Goal: Ask a question

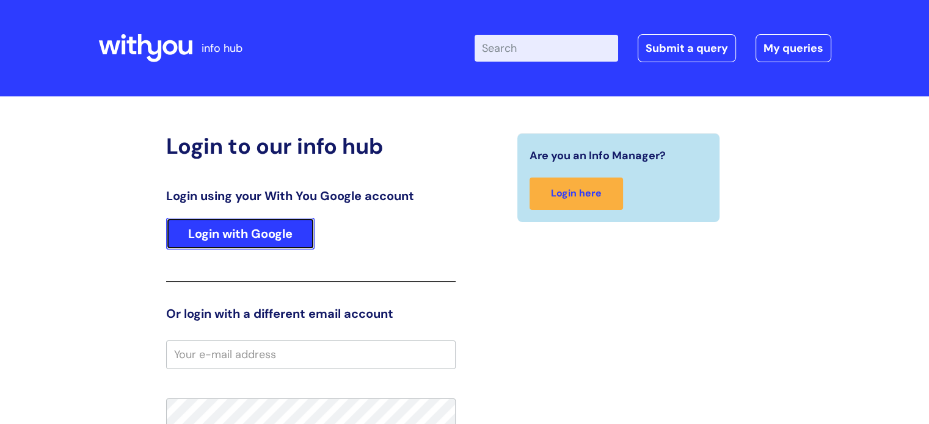
click at [285, 231] on link "Login with Google" at bounding box center [240, 234] width 148 height 32
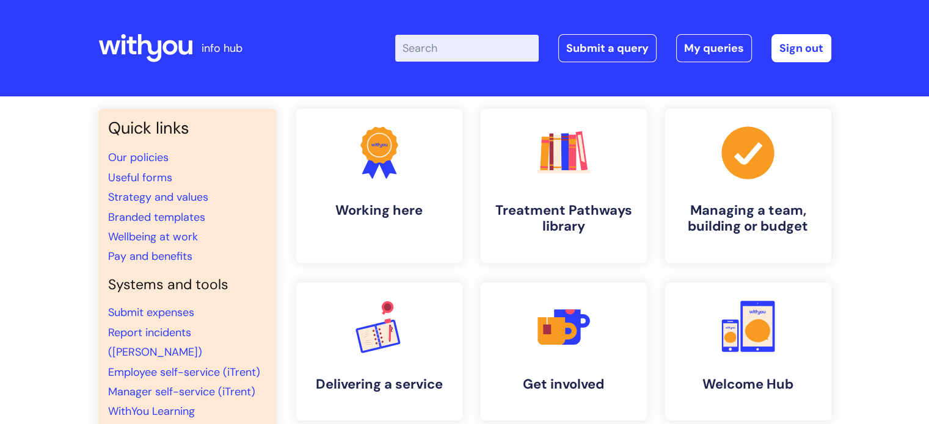
click at [456, 46] on input "Enter your search term here..." at bounding box center [467, 48] width 144 height 27
type input "amazon"
click button "Search" at bounding box center [0, 0] width 0 height 0
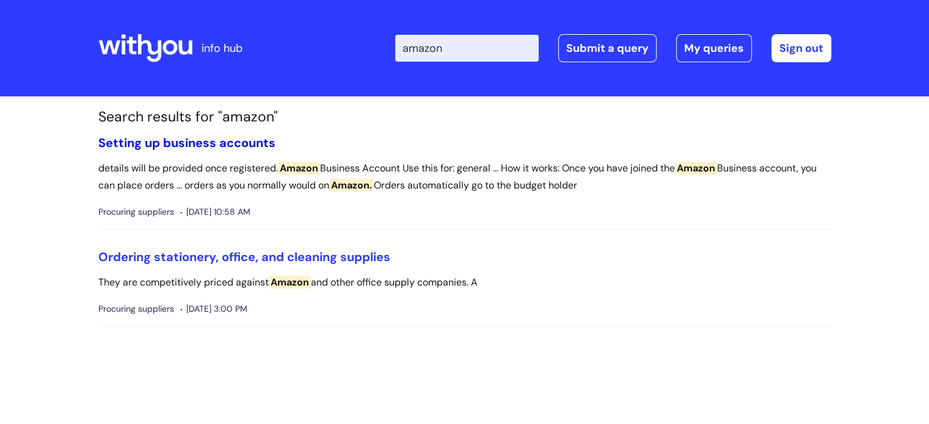
click at [259, 142] on link "Setting up business accounts" at bounding box center [186, 143] width 177 height 16
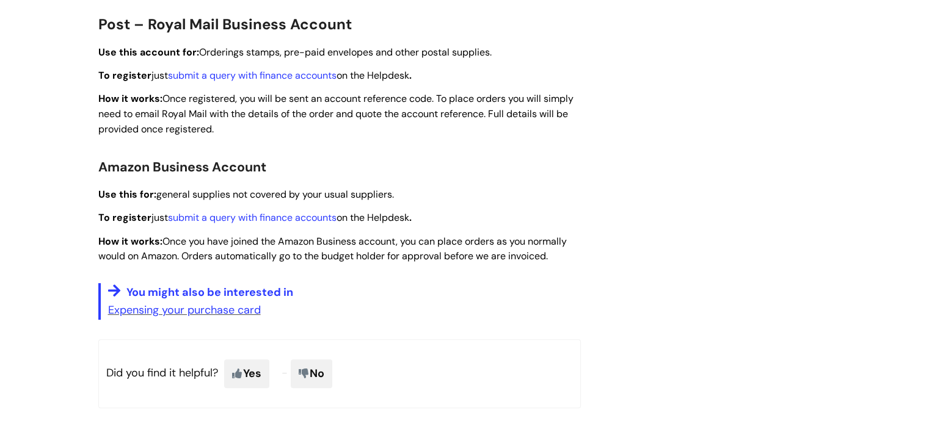
scroll to position [368, 0]
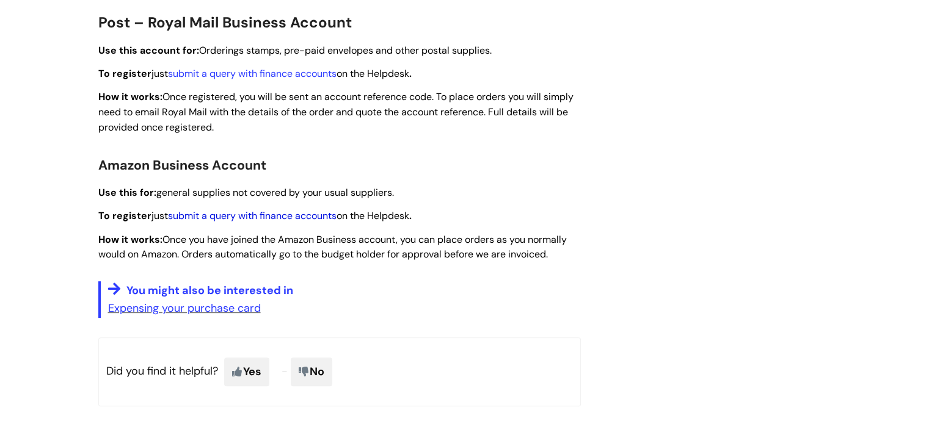
click at [303, 217] on link "submit a query with finance accounts" at bounding box center [252, 215] width 169 height 13
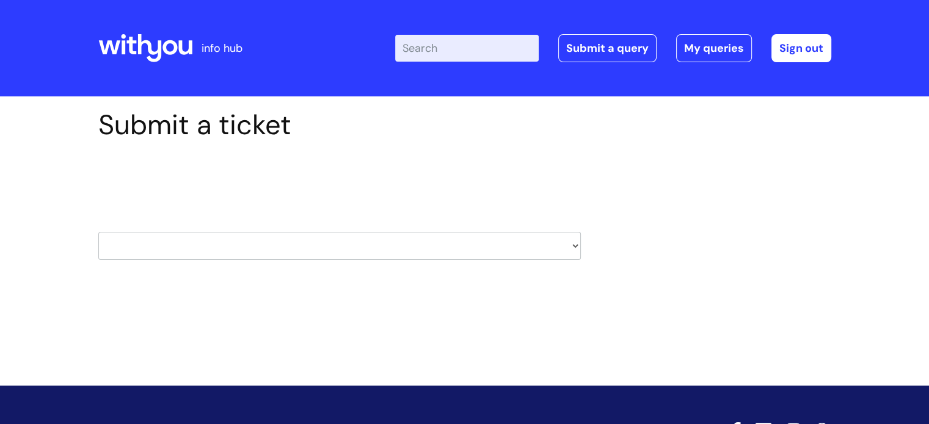
click at [538, 253] on select "HR / People IT and Support Clinical Drug Alerts Finance Accounts Data Support T…" at bounding box center [339, 246] width 482 height 28
select select "finance_accounts"
click at [98, 232] on select "HR / People IT and Support Clinical Drug Alerts Finance Accounts Data Support T…" at bounding box center [339, 246] width 482 height 28
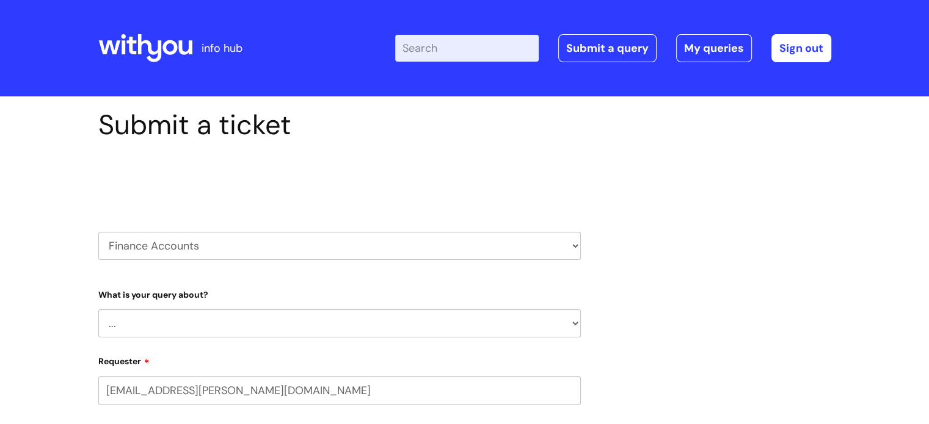
select select "80004157224"
click at [385, 329] on select "... Finance Systems Finance Requests (inc. Expenses) Invoices Research" at bounding box center [339, 324] width 482 height 28
select select "Finance Systems"
click at [98, 310] on select "... Finance Systems Finance Requests (inc. Expenses) Invoices Research" at bounding box center [339, 324] width 482 height 28
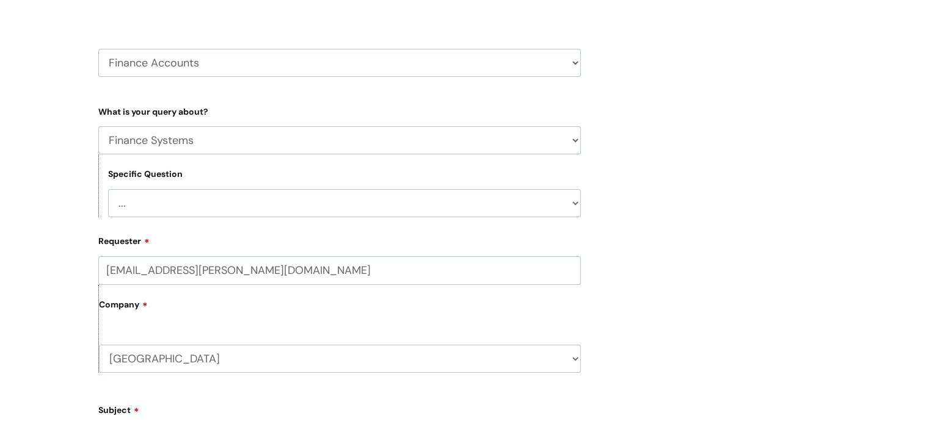
click at [541, 202] on select "... Concur + Basware Exchequer" at bounding box center [344, 203] width 473 height 28
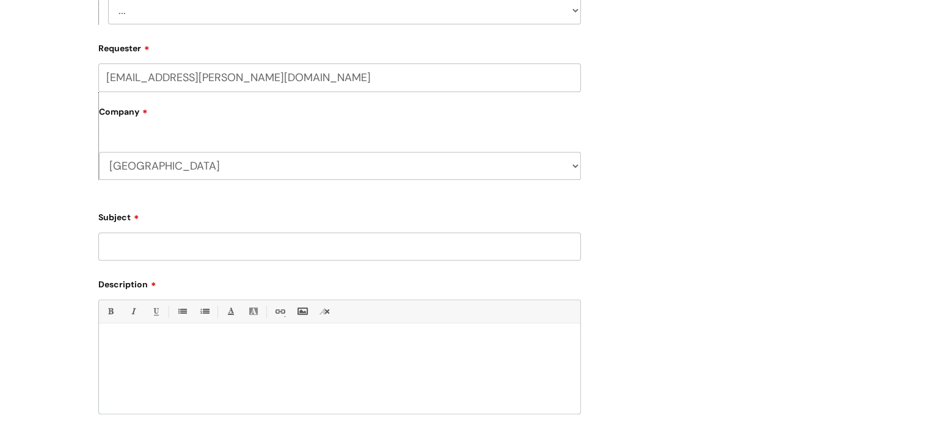
scroll to position [380, 0]
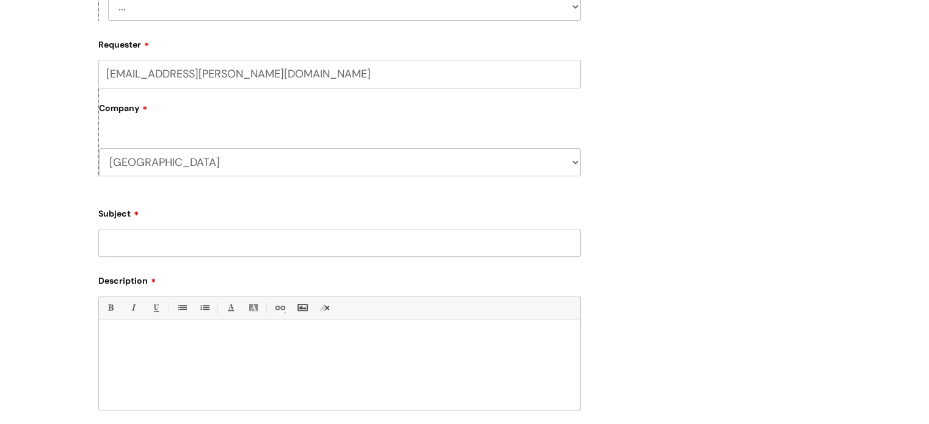
click at [345, 249] on input "Subject" at bounding box center [339, 243] width 482 height 28
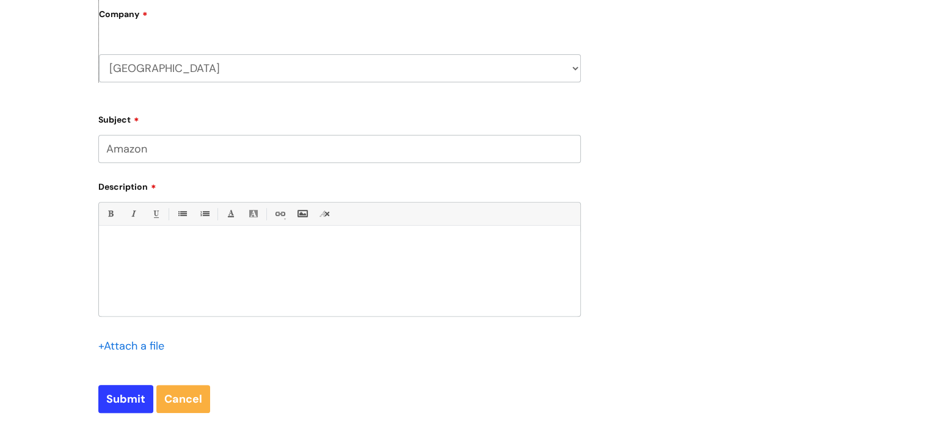
scroll to position [518, 0]
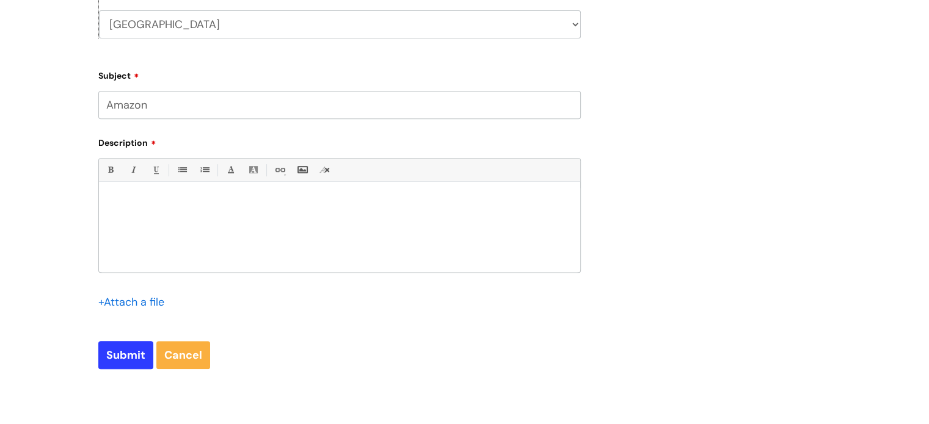
type input "Amazon"
click at [206, 213] on div at bounding box center [339, 230] width 481 height 84
click at [171, 202] on p "Good afternoon, could I please have an amazon login set up as" at bounding box center [339, 202] width 463 height 11
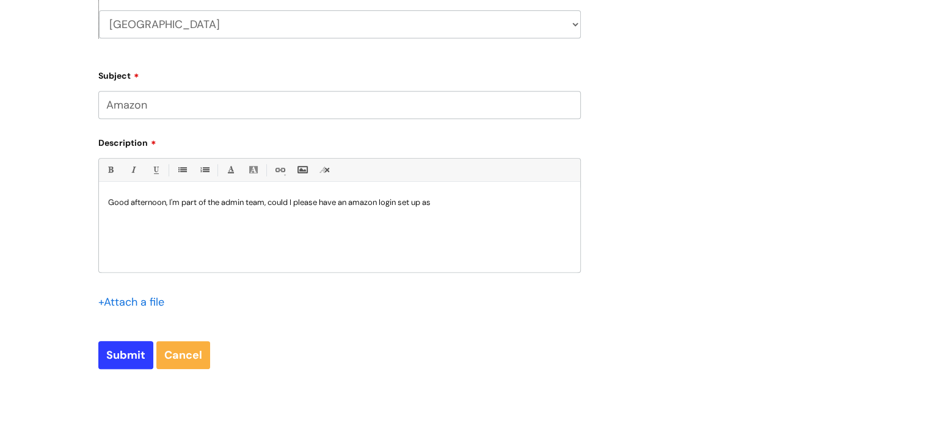
click at [440, 202] on p "Good afternoon, I'm part of the admin team, could I please have an amazon login…" at bounding box center [339, 202] width 463 height 11
click at [125, 353] on input "Submit" at bounding box center [125, 355] width 55 height 28
type input "Please Wait..."
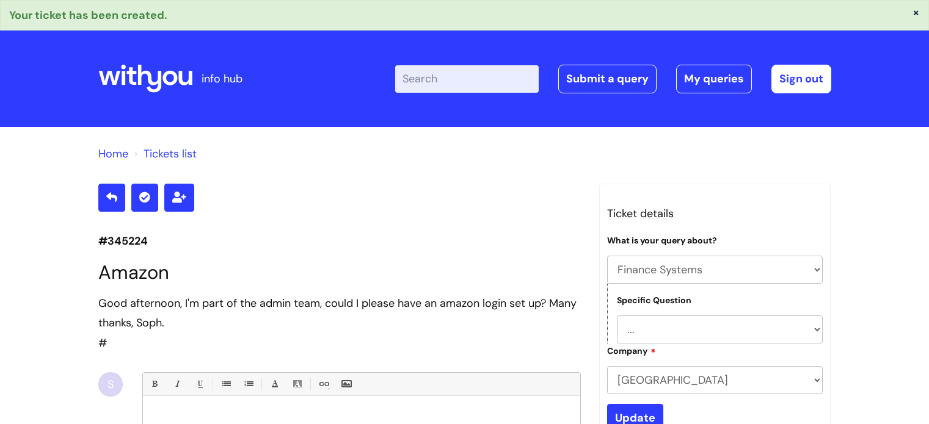
select select "Finance Systems"
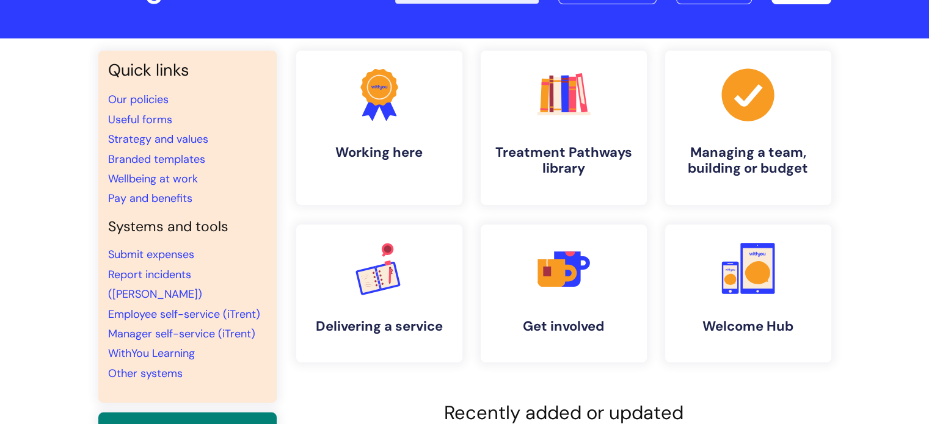
scroll to position [57, 0]
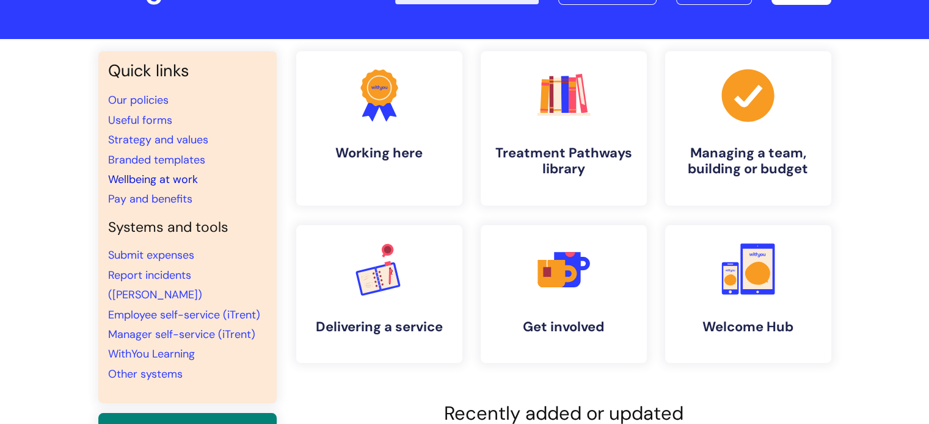
click at [186, 178] on link "Wellbeing at work" at bounding box center [153, 179] width 90 height 15
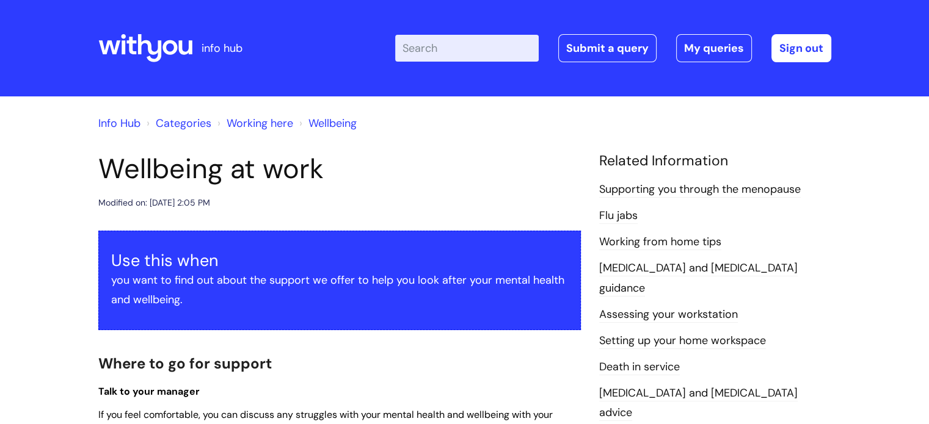
click at [633, 271] on link "[MEDICAL_DATA] and [MEDICAL_DATA] guidance" at bounding box center [698, 278] width 198 height 35
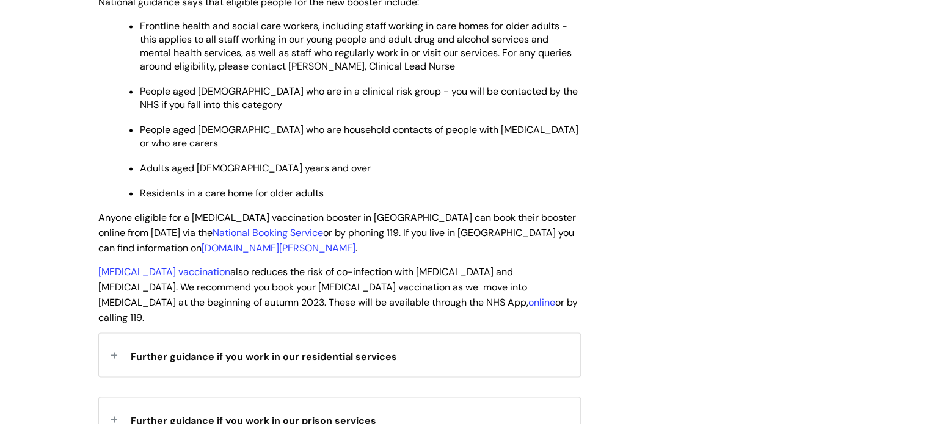
scroll to position [2064, 0]
click at [276, 226] on link "National Booking Service" at bounding box center [268, 232] width 111 height 13
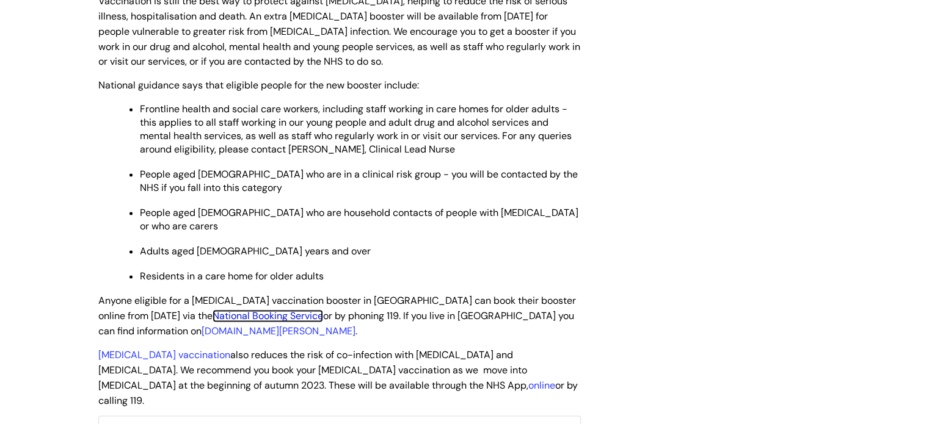
scroll to position [1992, 0]
